Goal: Find specific page/section: Find specific page/section

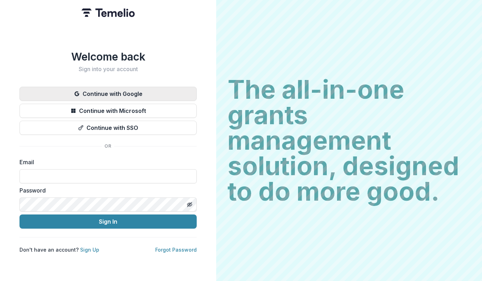
click at [147, 88] on button "Continue with Google" at bounding box center [107, 94] width 177 height 14
click at [136, 89] on button "Continue with Google" at bounding box center [107, 94] width 177 height 14
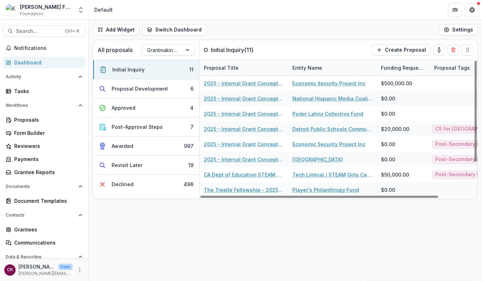
click at [214, 212] on div "Add Widget Switch Dashboard Default Program Lead Dashboard New Dashboard Settin…" at bounding box center [285, 151] width 393 height 262
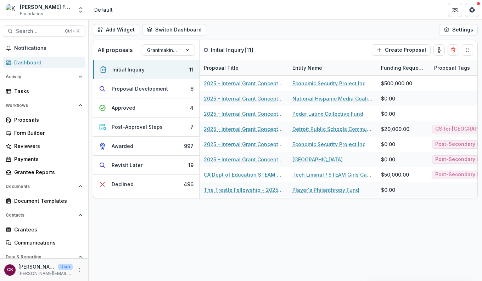
click at [251, 226] on div "Add Widget Switch Dashboard Default Program Lead Dashboard New Dashboard Settin…" at bounding box center [285, 151] width 393 height 262
click at [166, 234] on div "Add Widget Switch Dashboard Default Program Lead Dashboard New Dashboard Settin…" at bounding box center [285, 151] width 393 height 262
click at [174, 224] on div "Add Widget Switch Dashboard Default Program Lead Dashboard New Dashboard Settin…" at bounding box center [285, 151] width 393 height 262
